Goal: Find specific page/section: Find specific page/section

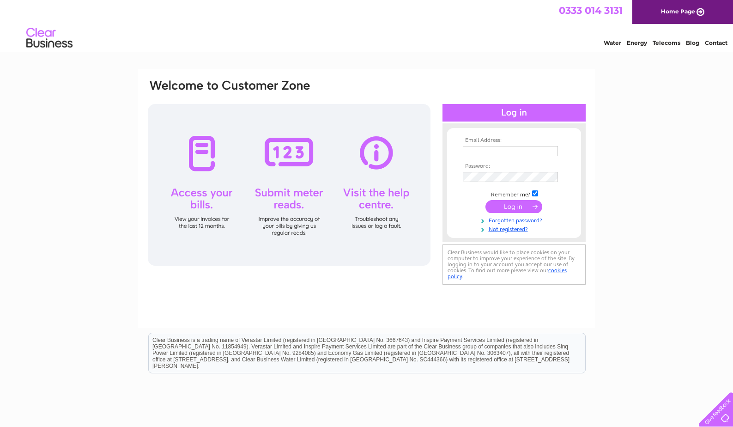
click at [483, 153] on input "text" at bounding box center [510, 151] width 95 height 10
type input "bannistermacmillan@outlook.com"
click at [516, 208] on input "submit" at bounding box center [514, 207] width 57 height 13
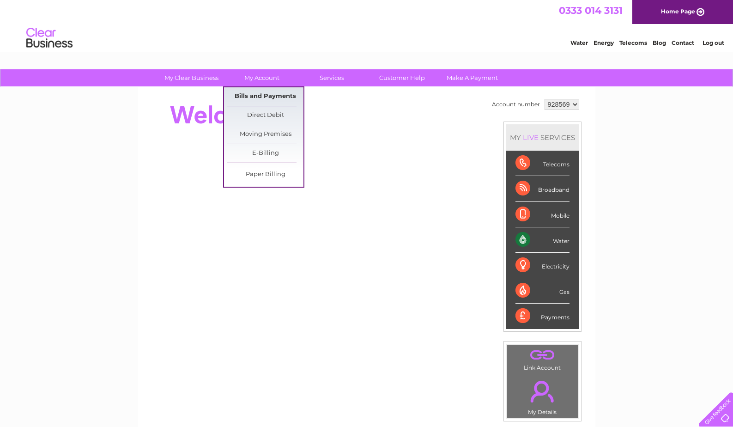
click at [253, 95] on link "Bills and Payments" at bounding box center [265, 96] width 76 height 18
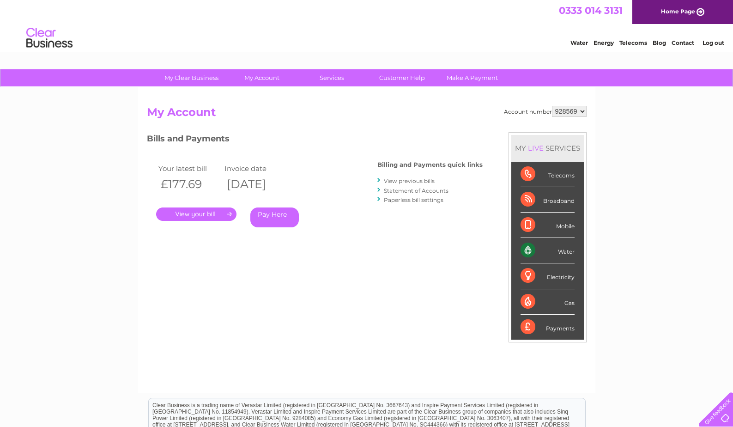
click at [194, 214] on link "." at bounding box center [196, 213] width 80 height 13
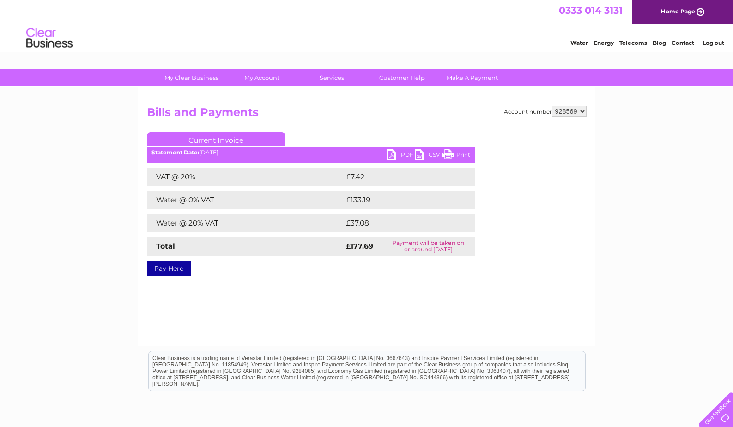
click at [392, 155] on link "PDF" at bounding box center [401, 155] width 28 height 13
click at [714, 43] on link "Log out" at bounding box center [714, 42] width 22 height 7
